Goal: Subscribe to service/newsletter

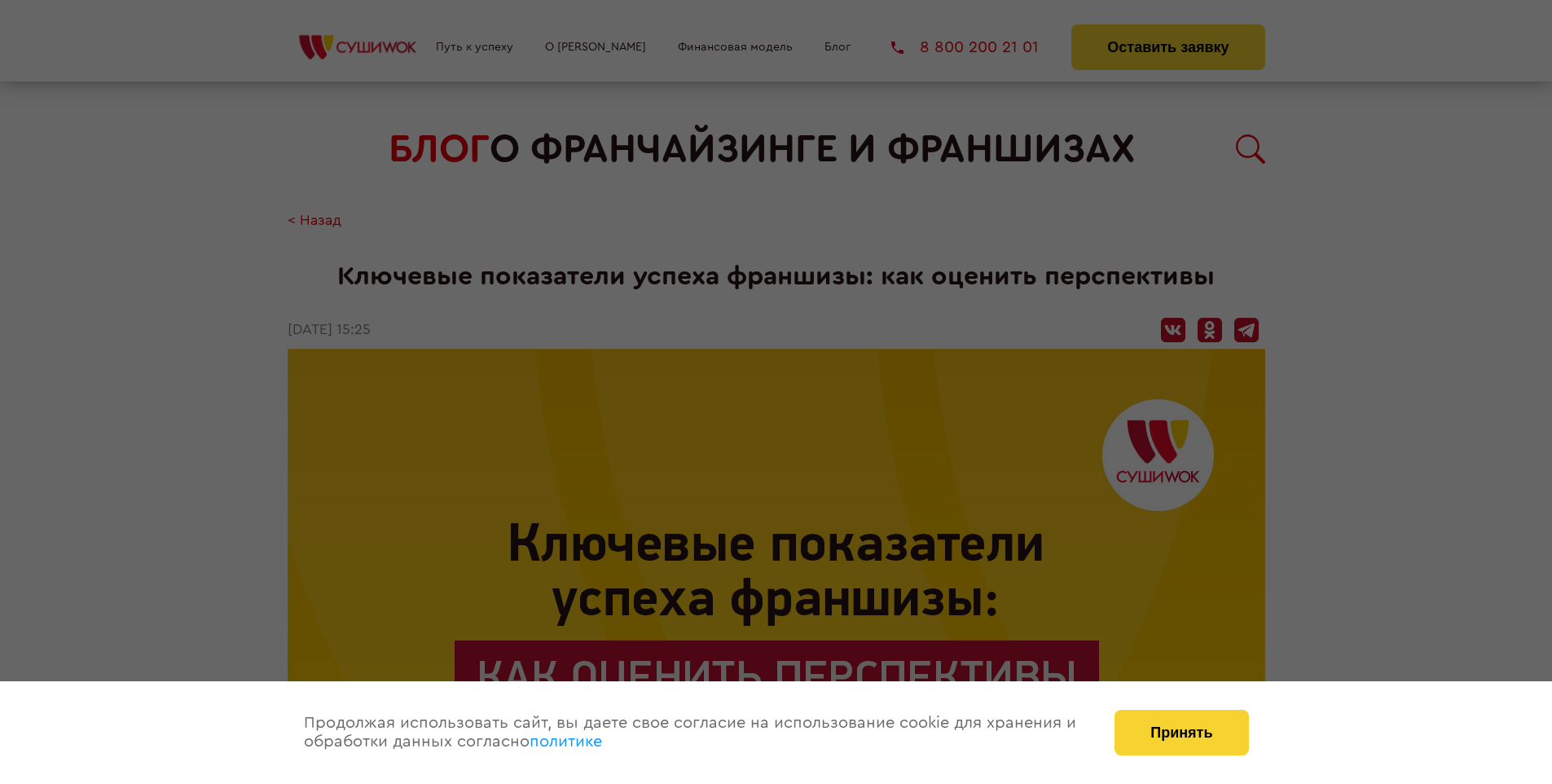
scroll to position [2628, 0]
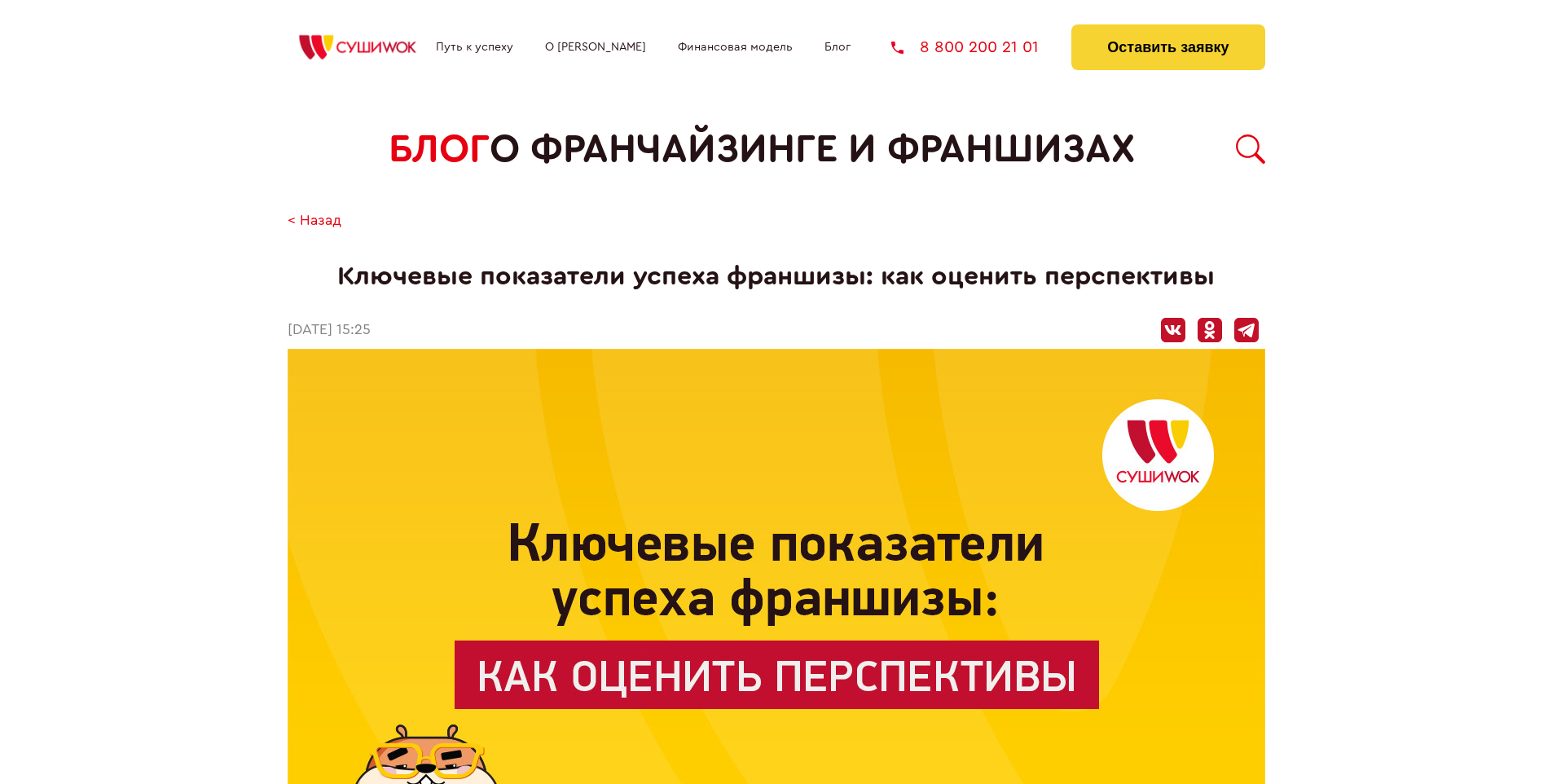
scroll to position [2628, 0]
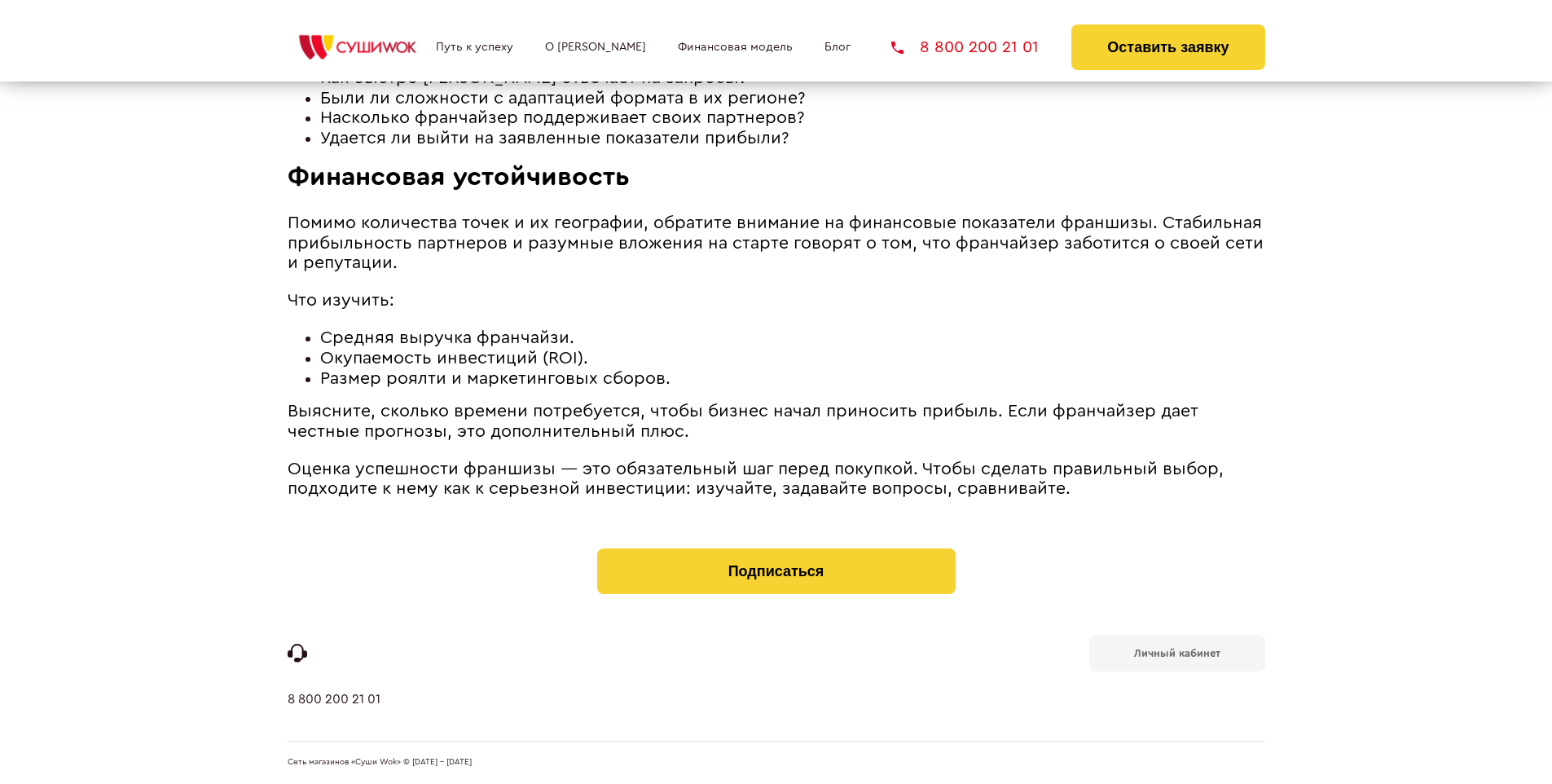
click at [1177, 652] on b "Личный кабинет" at bounding box center [1177, 653] width 87 height 11
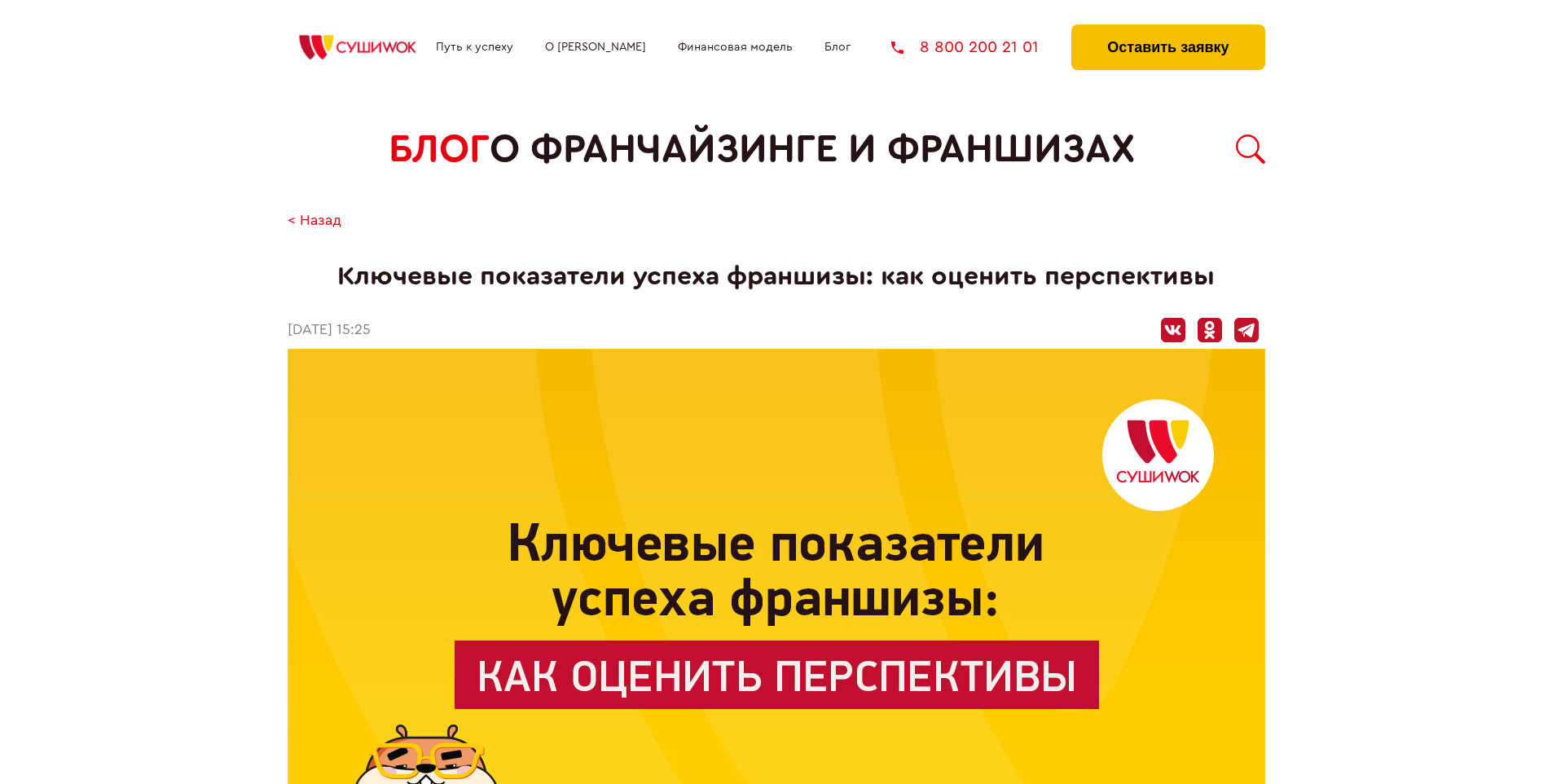
click at [1168, 28] on button "Оставить заявку" at bounding box center [1168, 47] width 193 height 46
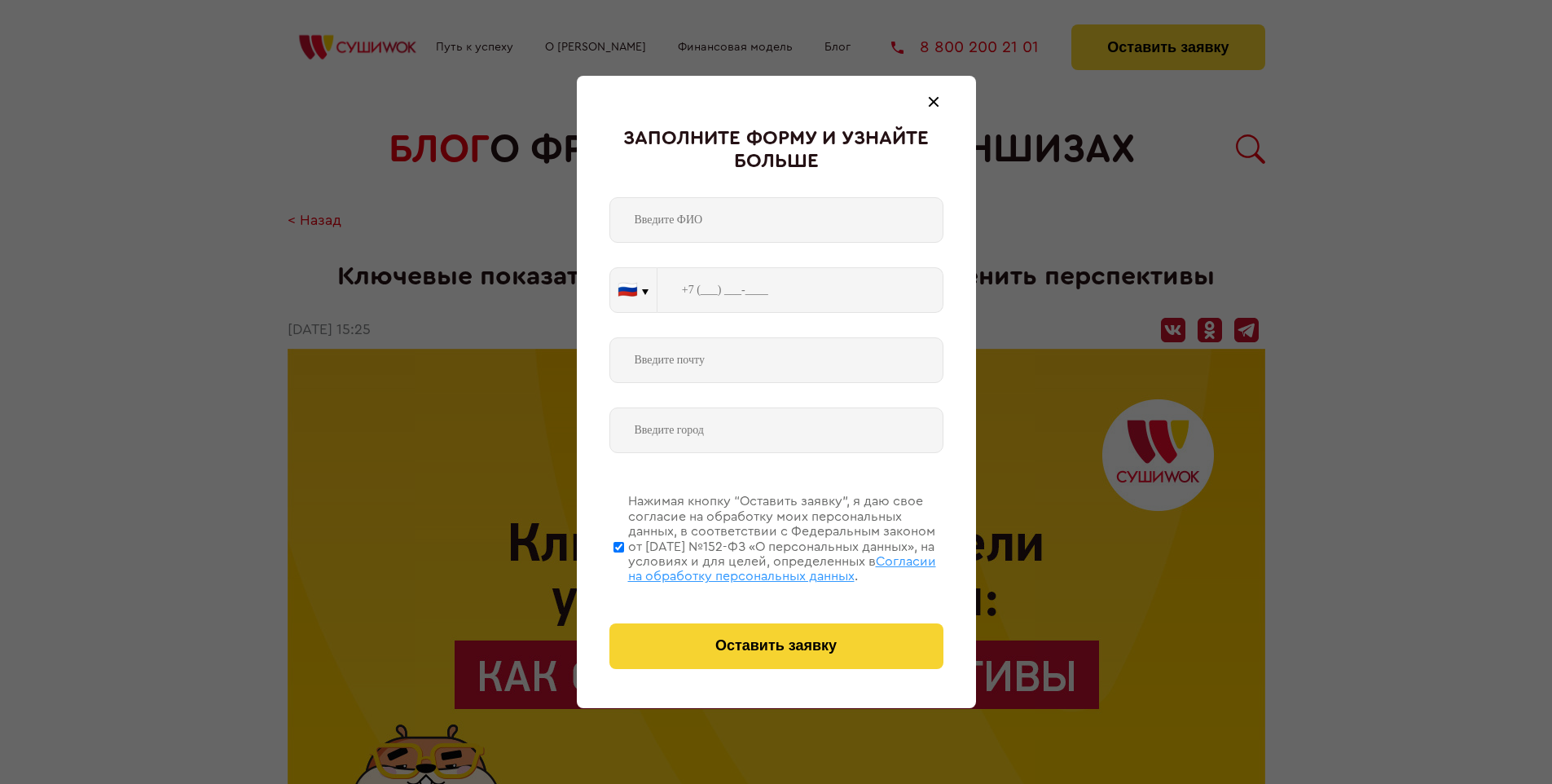
click at [755, 566] on span "Согласии на обработку персональных данных" at bounding box center [782, 568] width 308 height 27
click at [624, 566] on input "Нажимая кнопку “Оставить заявку”, я даю свое согласие на обработку моих персона…" at bounding box center [619, 546] width 11 height 130
checkbox input "false"
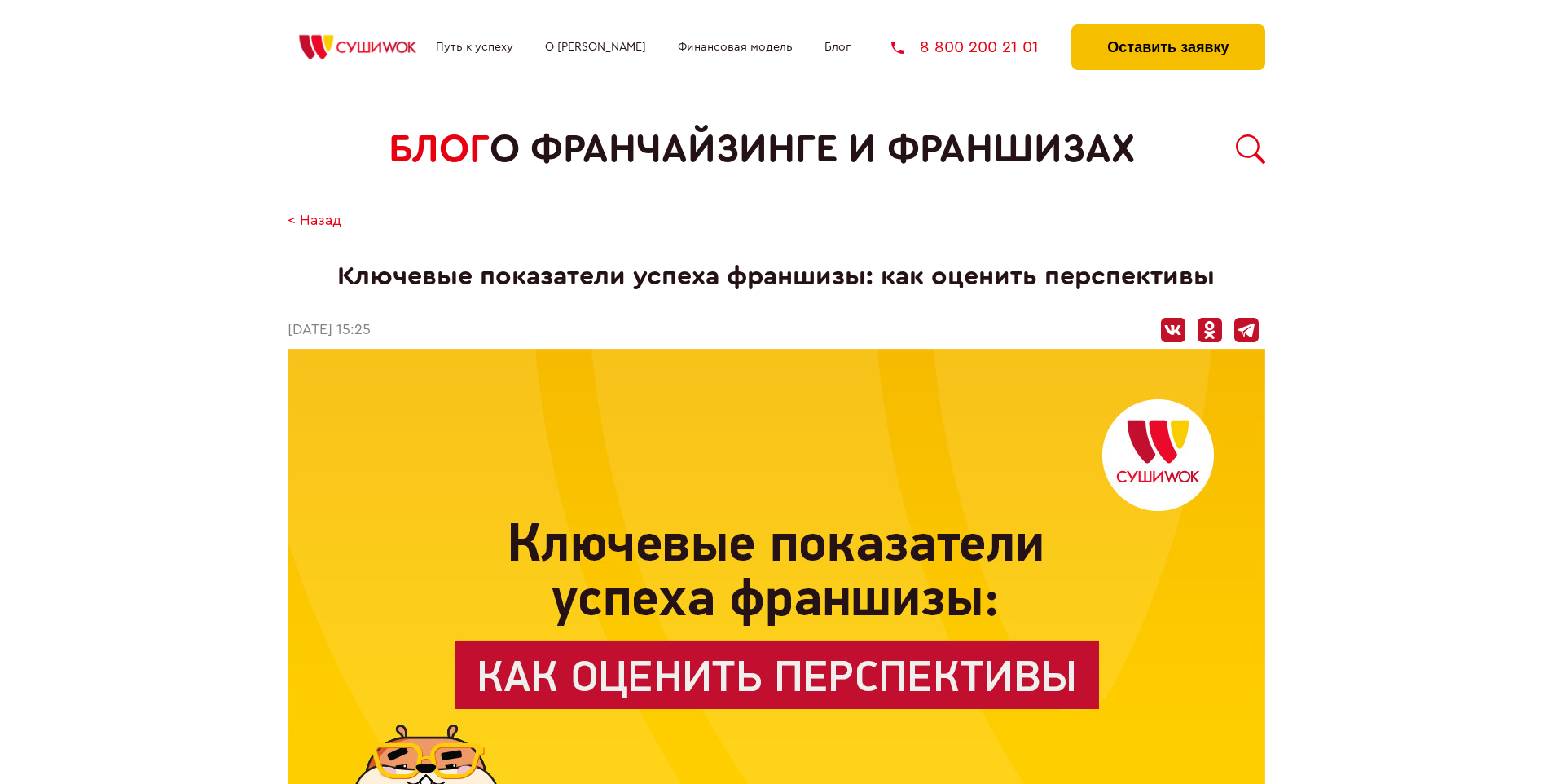
click at [1168, 28] on button "Оставить заявку" at bounding box center [1168, 47] width 193 height 46
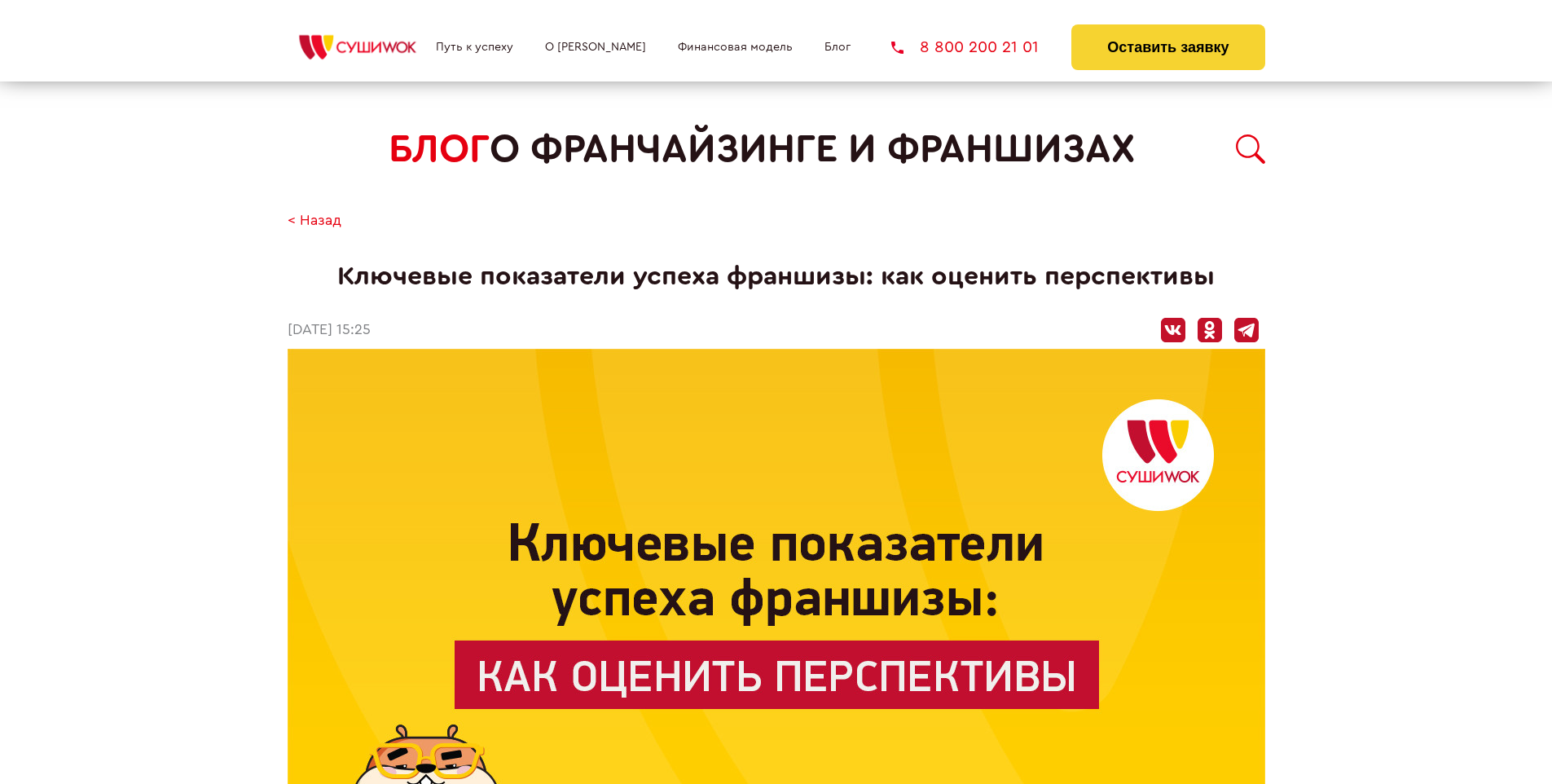
scroll to position [2628, 0]
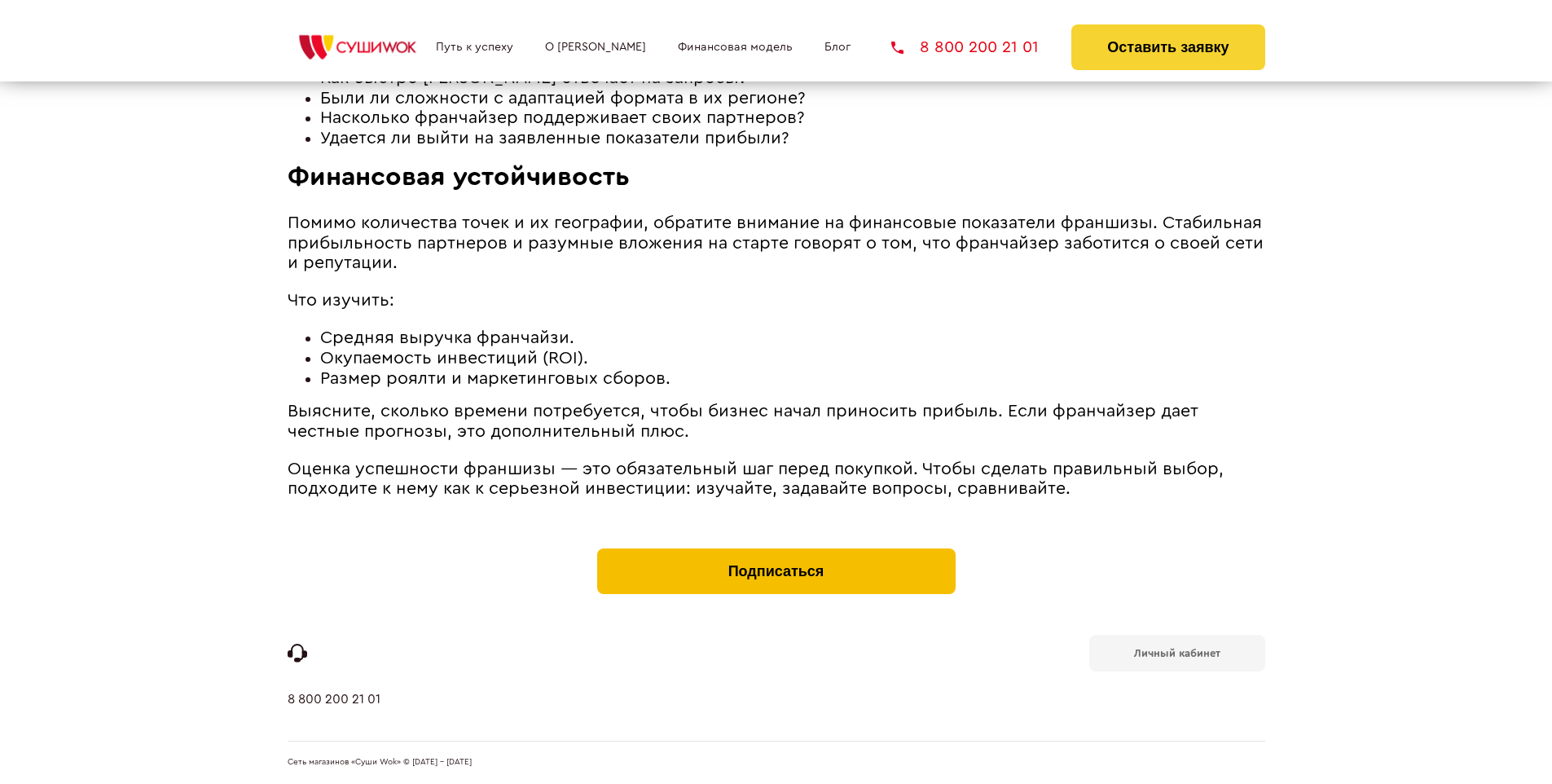
click at [776, 553] on button "Подписаться" at bounding box center [777, 571] width 359 height 46
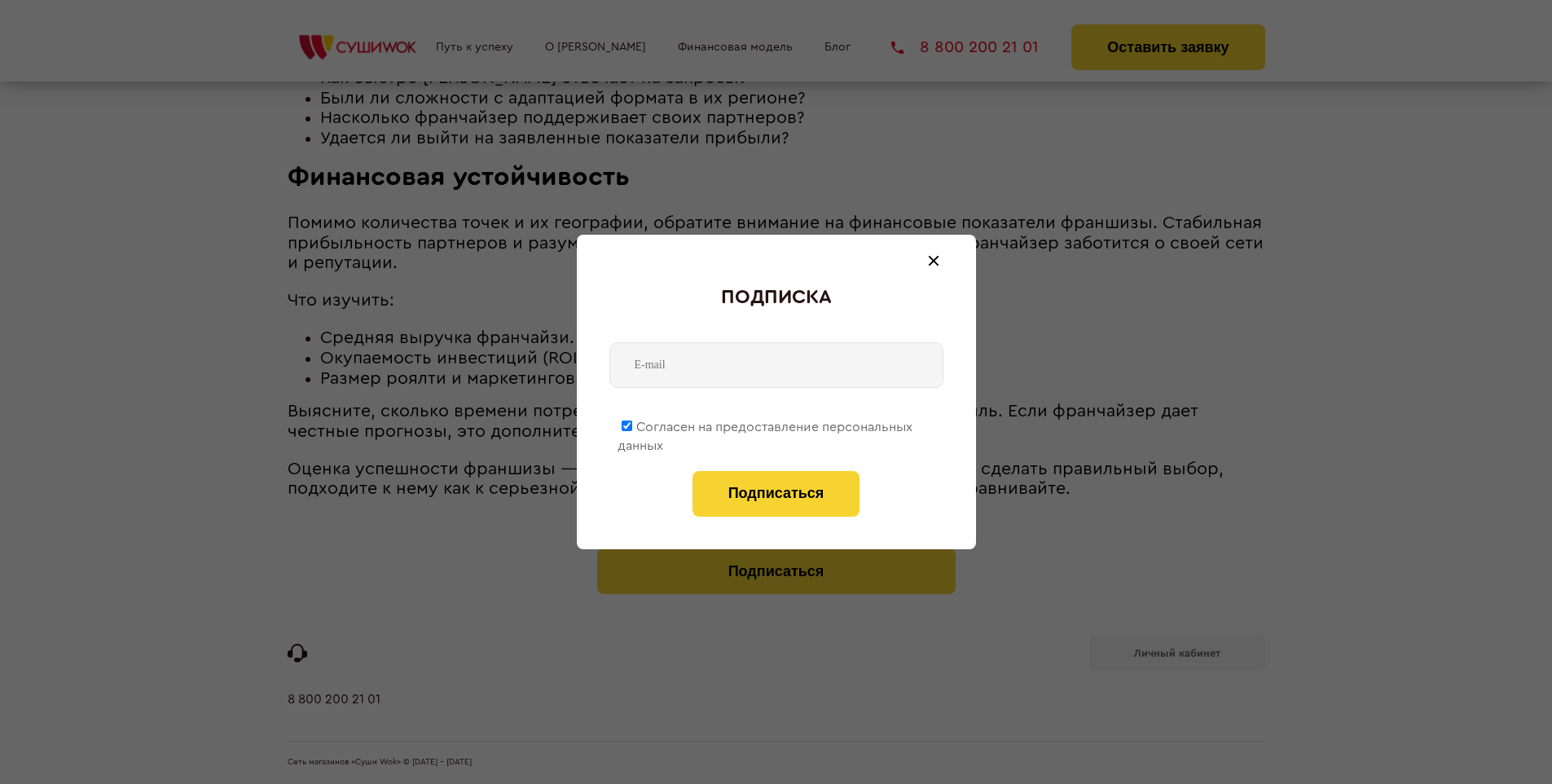
click at [766, 423] on span "Согласен на предоставление персональных данных" at bounding box center [765, 436] width 295 height 32
click at [632, 423] on input "Согласен на предоставление персональных данных" at bounding box center [628, 426] width 11 height 11
checkbox input "false"
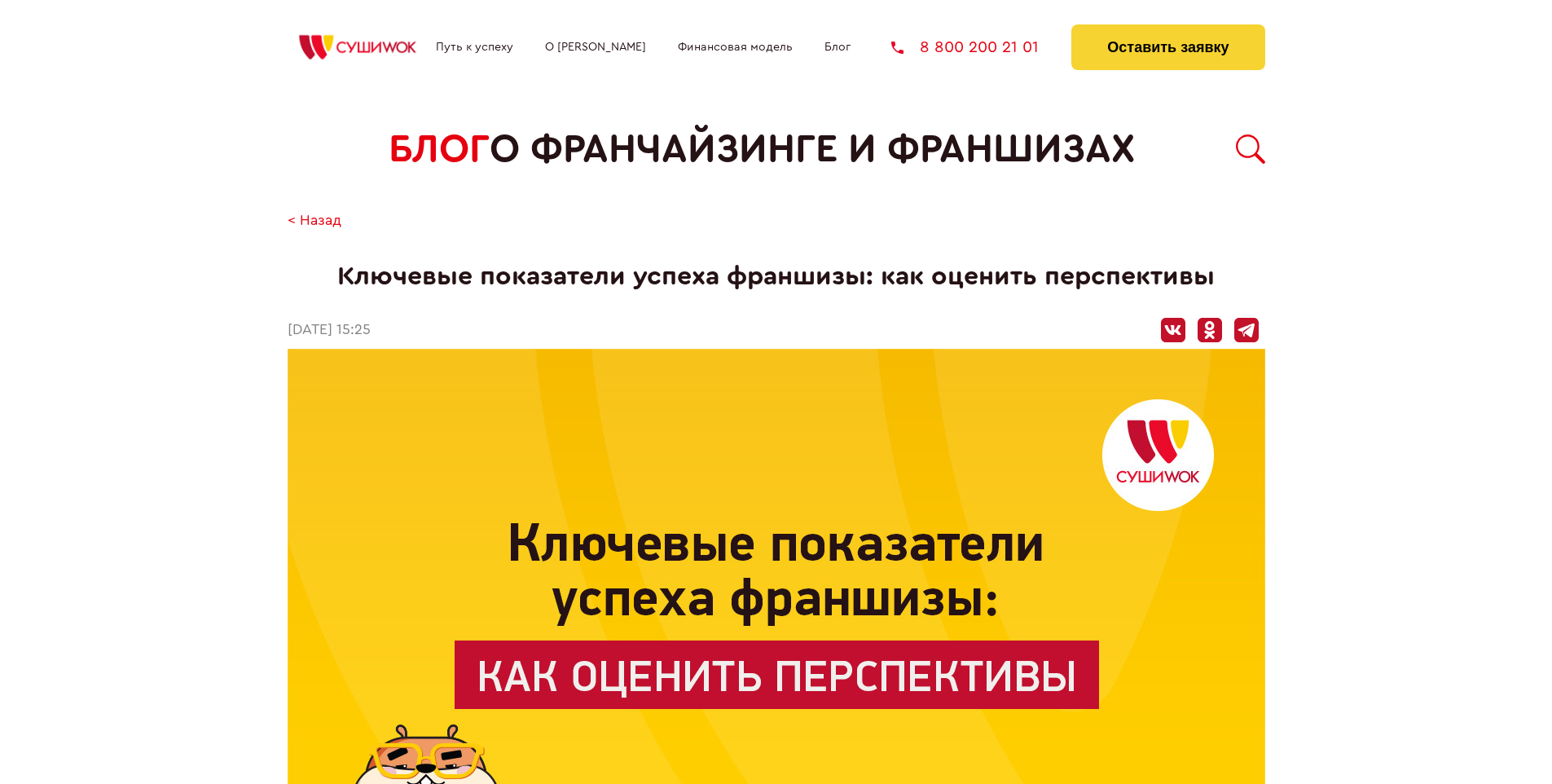
scroll to position [2628, 0]
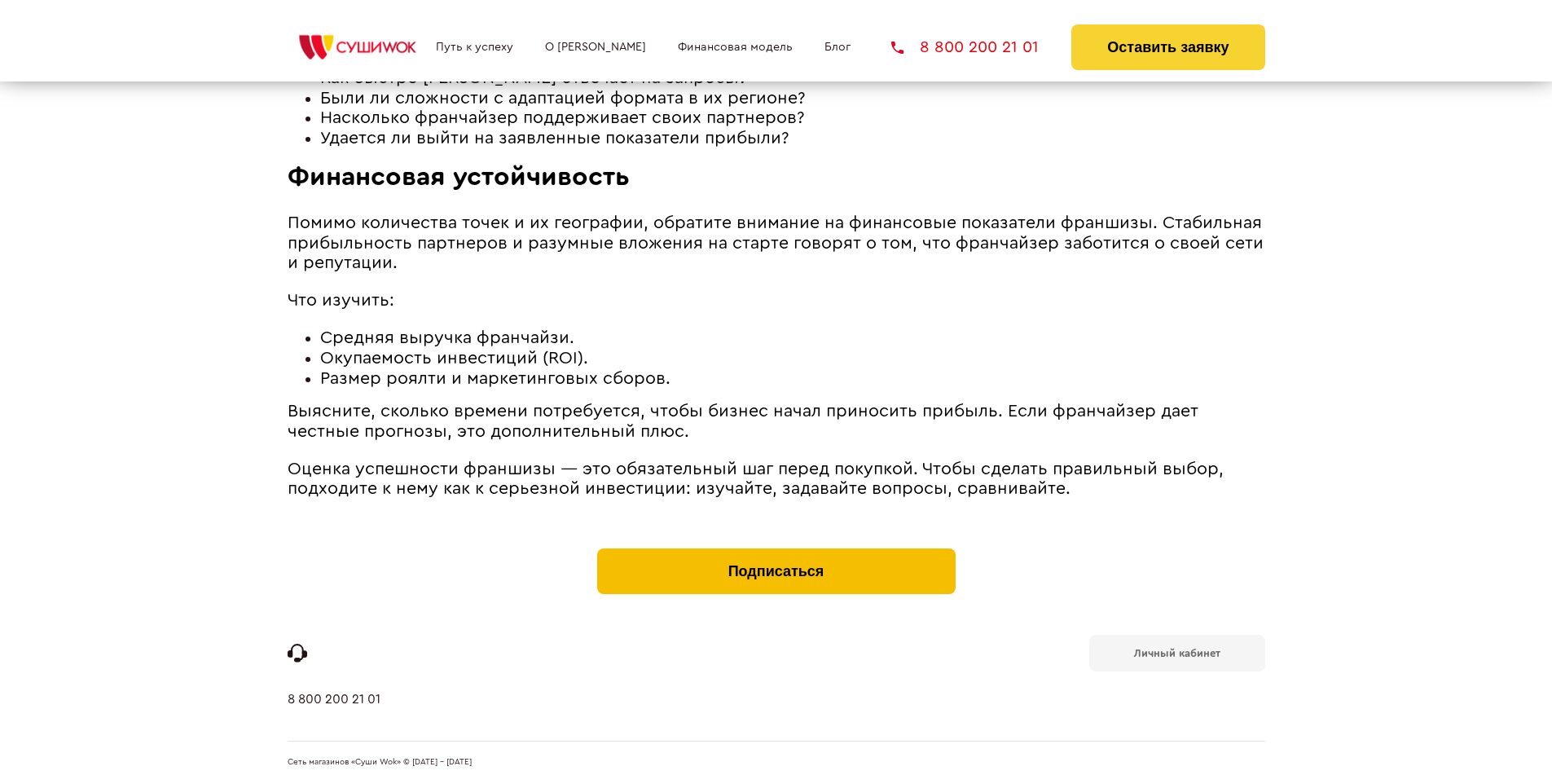
click at [776, 553] on button "Подписаться" at bounding box center [777, 571] width 359 height 46
